Goal: Task Accomplishment & Management: Complete application form

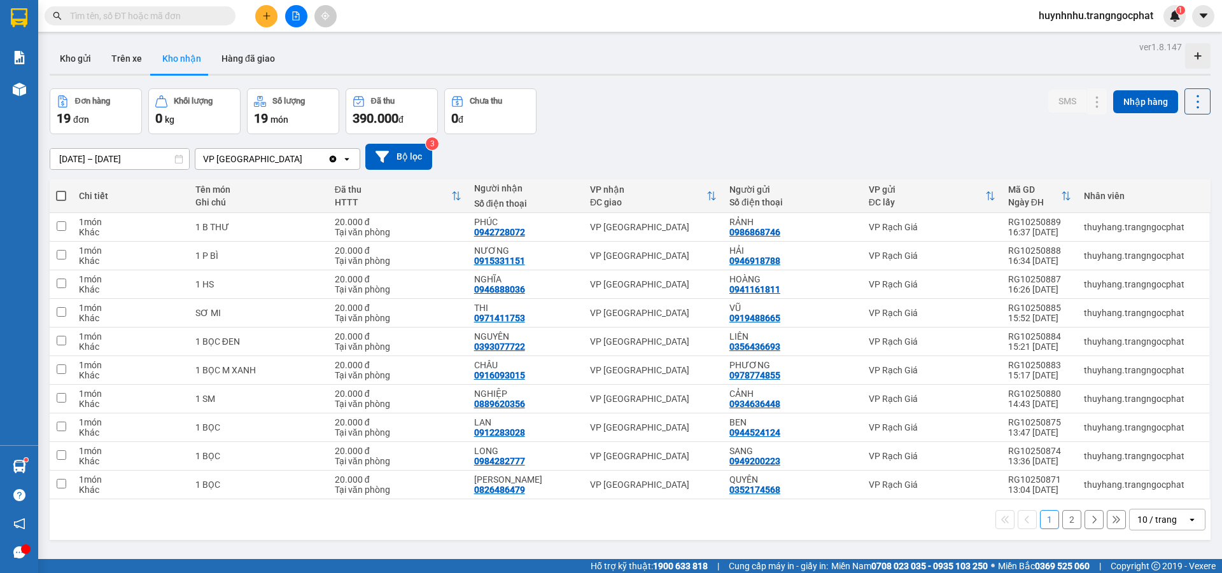
click at [155, 20] on input "text" at bounding box center [145, 16] width 150 height 14
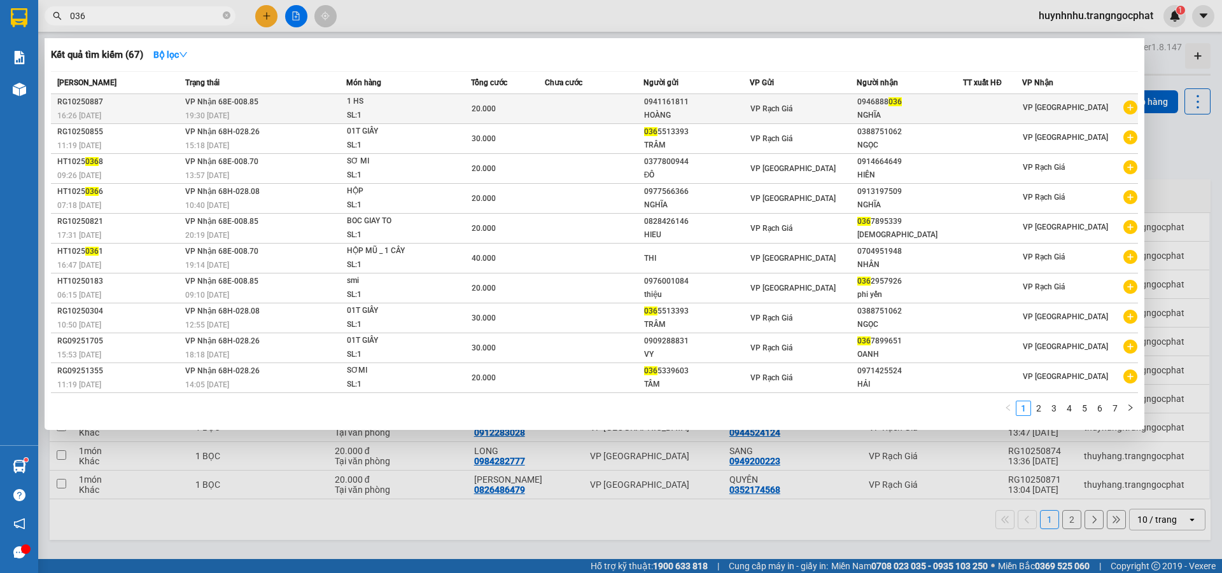
type input "036"
click at [885, 111] on div "NGHĨA" at bounding box center [910, 115] width 106 height 13
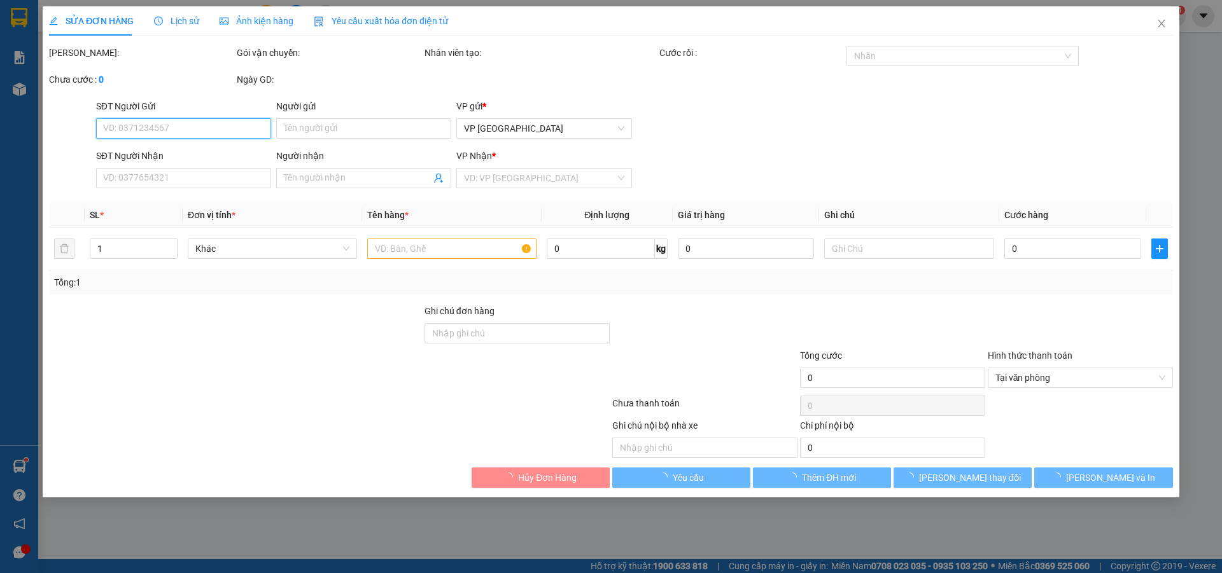
type input "0941161811"
type input "HOÀNG"
type input "0946888036"
type input "NGHĨA"
type input "20.000"
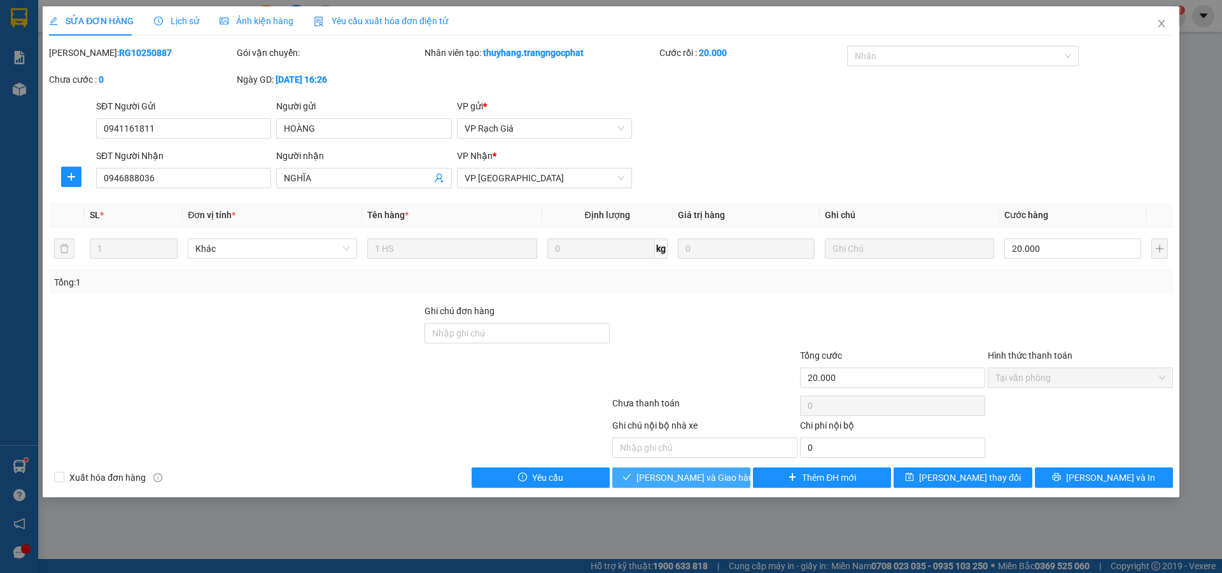
click at [707, 483] on span "[PERSON_NAME] và Giao hàng" at bounding box center [697, 478] width 122 height 14
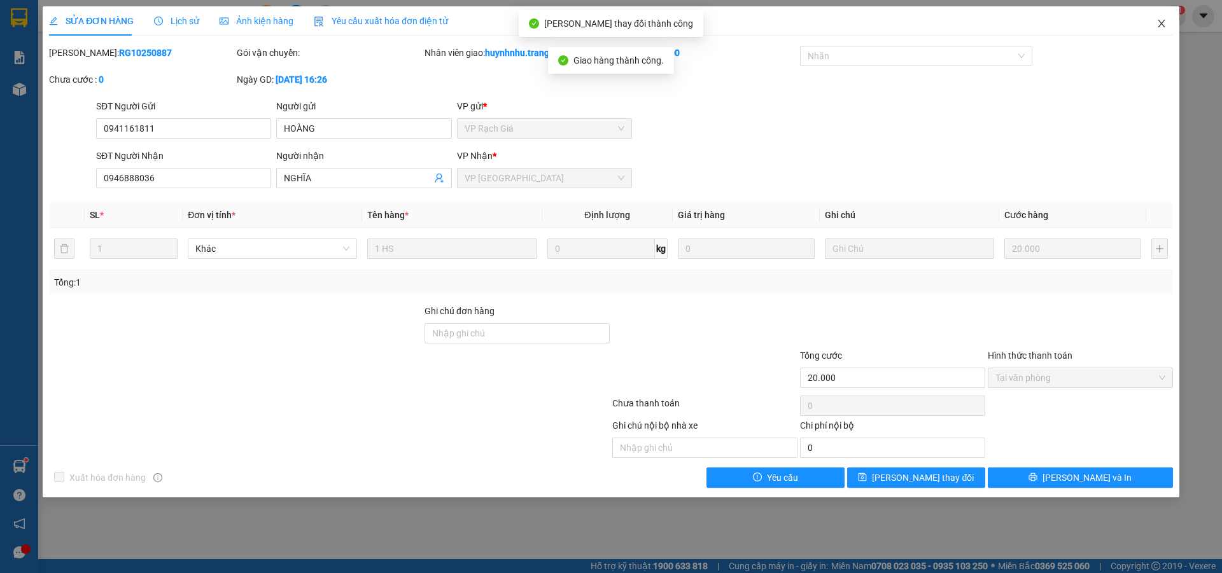
click at [1159, 23] on icon "close" at bounding box center [1161, 23] width 10 height 10
